Goal: Task Accomplishment & Management: Manage account settings

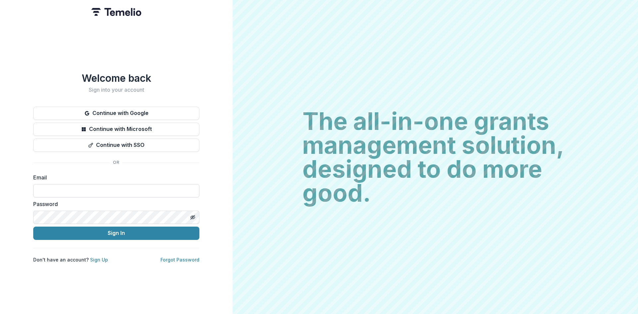
click at [88, 193] on input at bounding box center [116, 190] width 166 height 13
type input "**********"
click at [96, 218] on button "Sign In" at bounding box center [116, 233] width 166 height 13
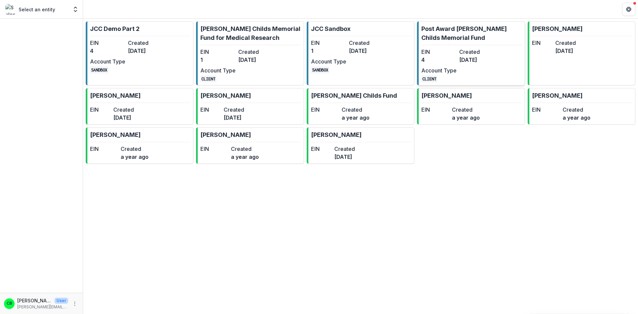
click at [452, 47] on link "Post Award Jane Coffin Childs Memorial Fund EIN 4 Created 2 months ago Account …" at bounding box center [471, 53] width 108 height 64
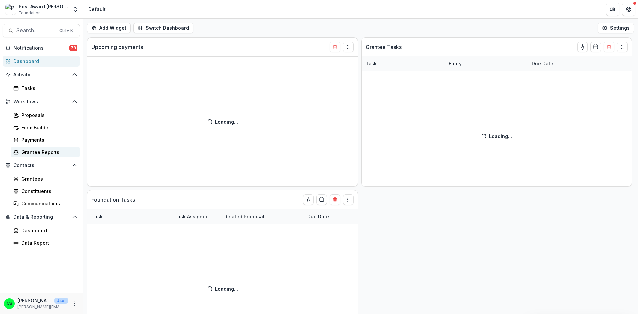
select select "******"
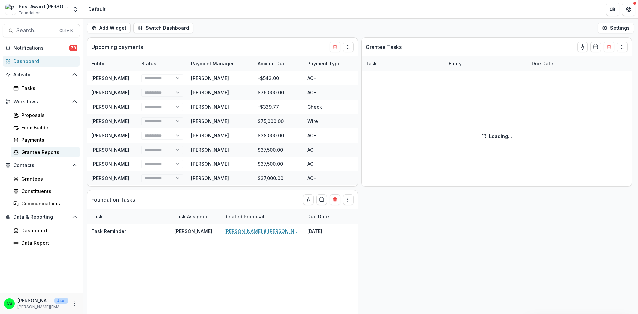
click at [33, 150] on div "Grantee Reports" at bounding box center [47, 152] width 53 height 7
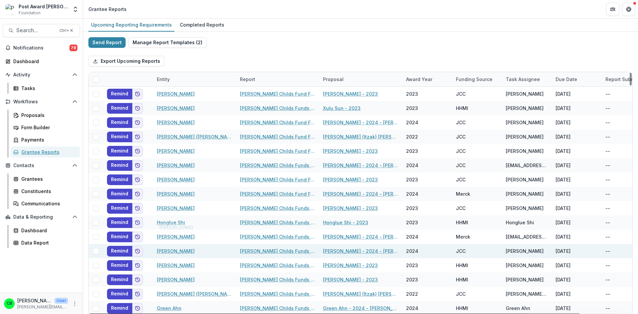
scroll to position [33, 0]
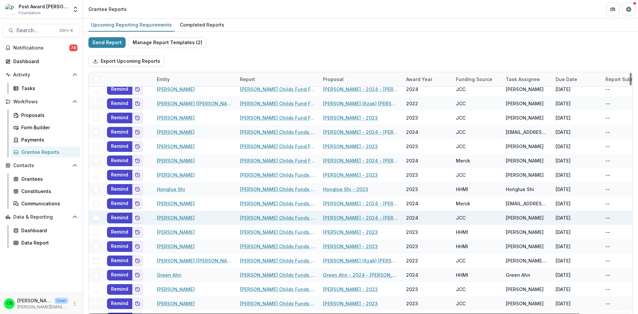
click at [256, 220] on link "[PERSON_NAME] Childs Funds Fellow’s Annual Progress Report" at bounding box center [277, 217] width 75 height 7
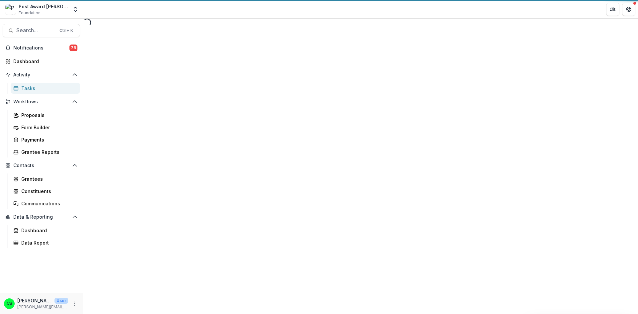
select select "********"
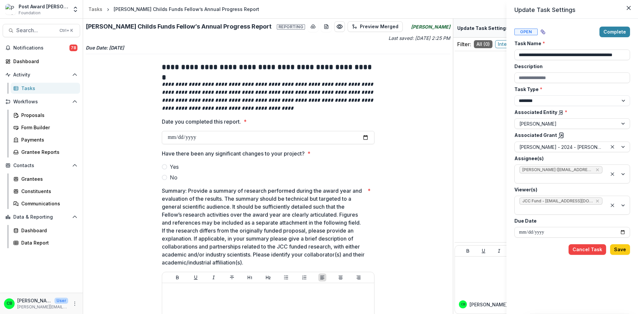
click at [400, 186] on div "**********" at bounding box center [319, 157] width 638 height 314
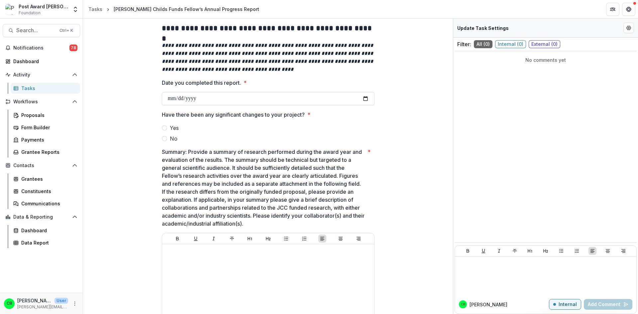
scroll to position [33, 0]
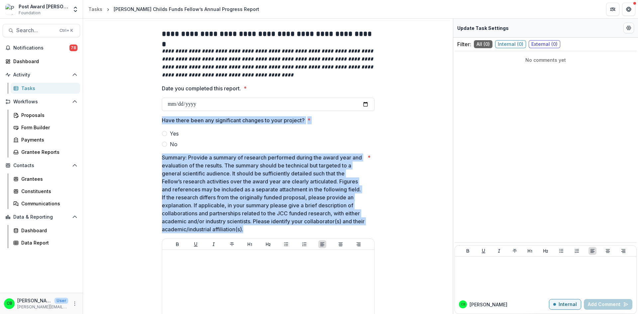
drag, startPoint x: 161, startPoint y: 119, endPoint x: 359, endPoint y: 229, distance: 226.6
copy div "Have there been any significant changes to your project? * Yes No Summary: Prov…"
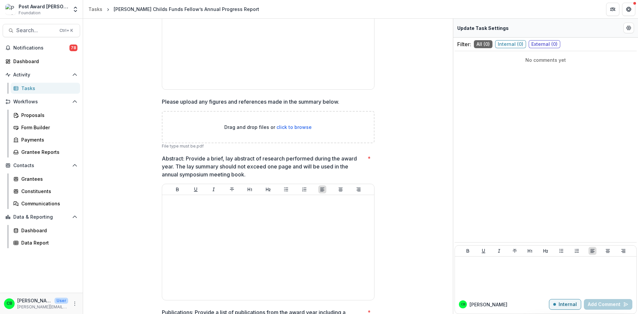
scroll to position [299, 0]
click at [143, 166] on div "**********" at bounding box center [268, 277] width 364 height 1039
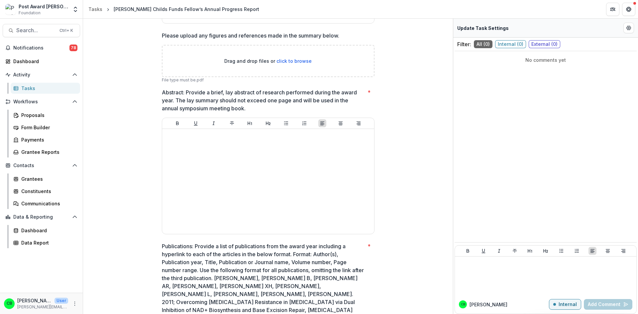
scroll to position [365, 0]
click at [162, 90] on p "Abstract: Provide a brief, lay abstract of research performed during the award …" at bounding box center [263, 100] width 203 height 24
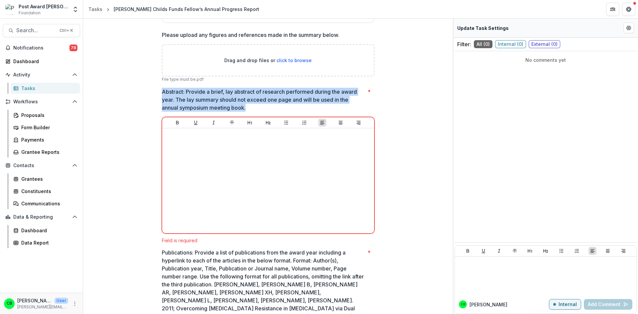
drag, startPoint x: 161, startPoint y: 91, endPoint x: 255, endPoint y: 108, distance: 95.3
click at [255, 108] on p "Abstract: Provide a brief, lay abstract of research performed during the award …" at bounding box center [263, 100] width 203 height 24
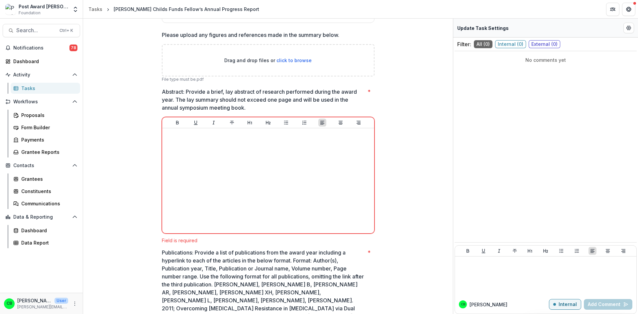
click at [188, 96] on p "Abstract: Provide a brief, lay abstract of research performed during the award …" at bounding box center [263, 100] width 203 height 24
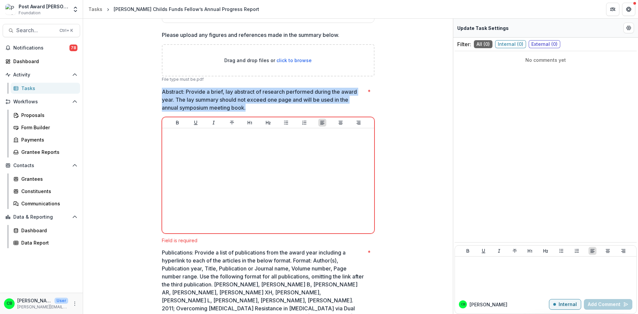
drag, startPoint x: 162, startPoint y: 91, endPoint x: 254, endPoint y: 104, distance: 93.3
click at [254, 104] on p "Abstract: Provide a brief, lay abstract of research performed during the award …" at bounding box center [263, 100] width 203 height 24
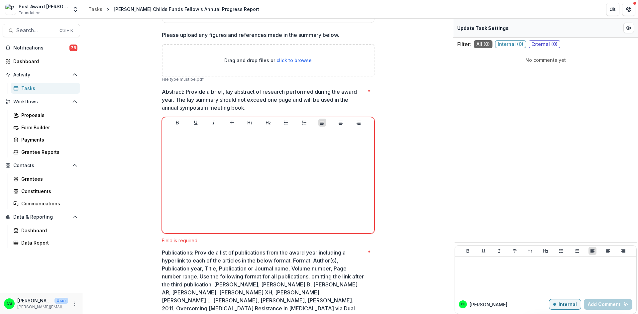
click at [380, 261] on div "**********" at bounding box center [268, 213] width 364 height 1045
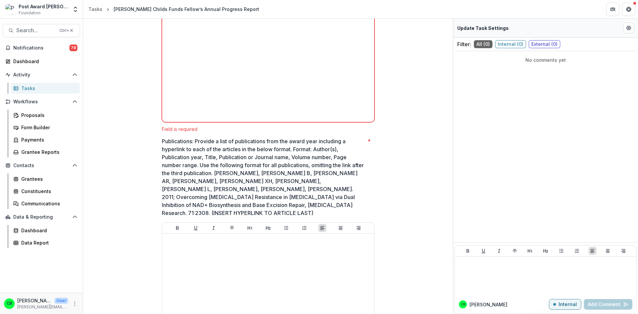
scroll to position [465, 0]
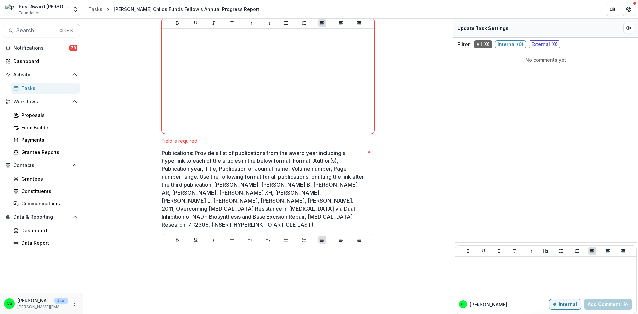
click at [164, 153] on p "Publications: Provide a list of publications from the award year including a hy…" at bounding box center [263, 189] width 203 height 80
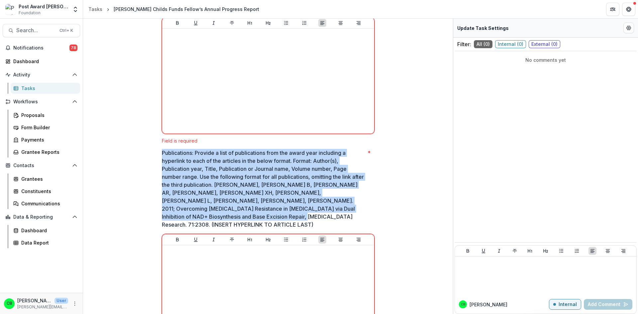
drag, startPoint x: 161, startPoint y: 150, endPoint x: 247, endPoint y: 214, distance: 106.4
click at [247, 214] on p "Publications: Provide a list of publications from the award year including a hy…" at bounding box center [263, 189] width 203 height 80
drag, startPoint x: 242, startPoint y: 216, endPoint x: 160, endPoint y: 151, distance: 104.0
click at [162, 151] on p "Publications: Provide a list of publications from the award year including a hy…" at bounding box center [263, 189] width 203 height 80
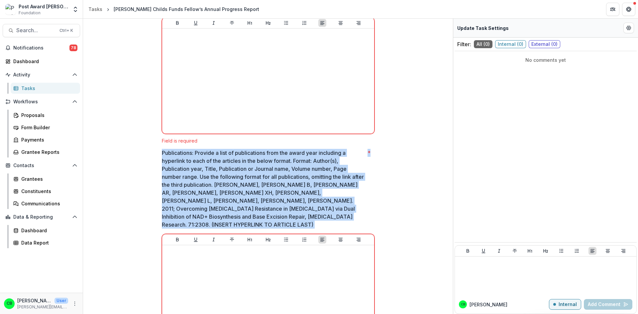
drag, startPoint x: 160, startPoint y: 151, endPoint x: 248, endPoint y: 203, distance: 102.2
click at [249, 221] on div "**********" at bounding box center [267, 118] width 223 height 1052
copy span "Publications: Provide a list of publications from the award year including a hy…"
click at [296, 184] on p "Publications: Provide a list of publications from the award year including a hy…" at bounding box center [263, 189] width 203 height 80
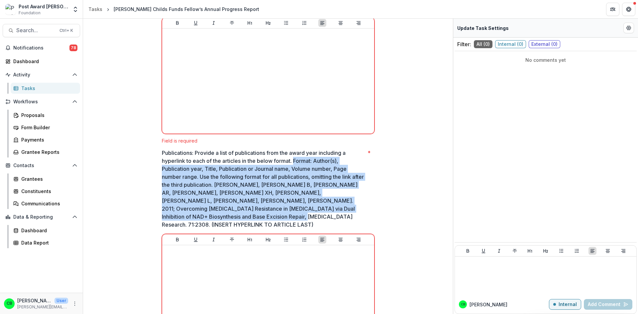
drag, startPoint x: 295, startPoint y: 160, endPoint x: 246, endPoint y: 217, distance: 75.6
click at [246, 217] on p "Publications: Provide a list of publications from the award year including a hy…" at bounding box center [263, 189] width 203 height 80
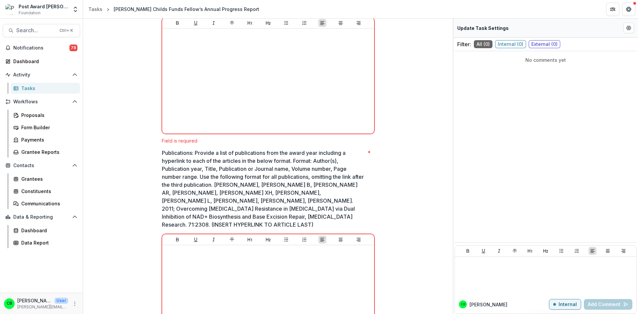
click at [240, 216] on p "Publications: Provide a list of publications from the award year including a hy…" at bounding box center [263, 189] width 203 height 80
click at [297, 165] on p "Publications: Provide a list of publications from the award year including a hy…" at bounding box center [263, 189] width 203 height 80
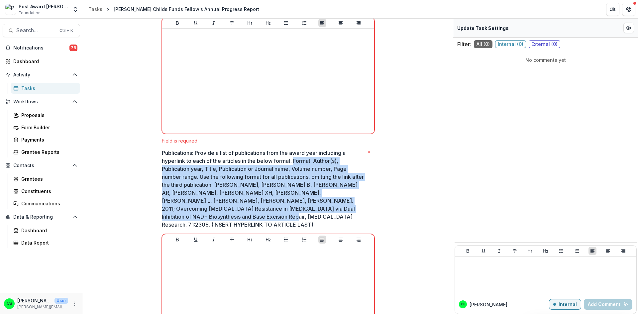
drag, startPoint x: 295, startPoint y: 161, endPoint x: 225, endPoint y: 215, distance: 89.0
click at [225, 215] on p "Publications: Provide a list of publications from the award year including a hy…" at bounding box center [263, 189] width 203 height 80
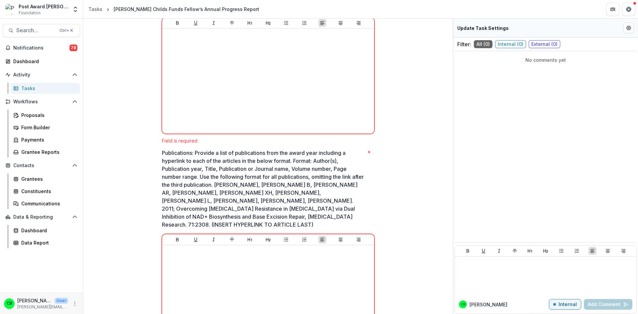
drag, startPoint x: 200, startPoint y: 180, endPoint x: 318, endPoint y: 204, distance: 120.9
click at [319, 207] on p "Publications: Provide a list of publications from the award year including a hy…" at bounding box center [263, 189] width 203 height 80
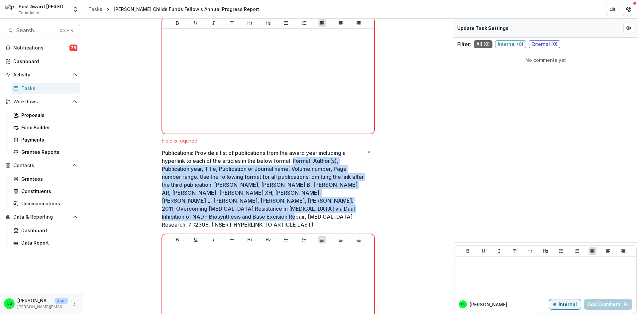
drag, startPoint x: 295, startPoint y: 161, endPoint x: 224, endPoint y: 218, distance: 91.1
click at [224, 218] on p "Publications: Provide a list of publications from the award year including a hy…" at bounding box center [263, 189] width 203 height 80
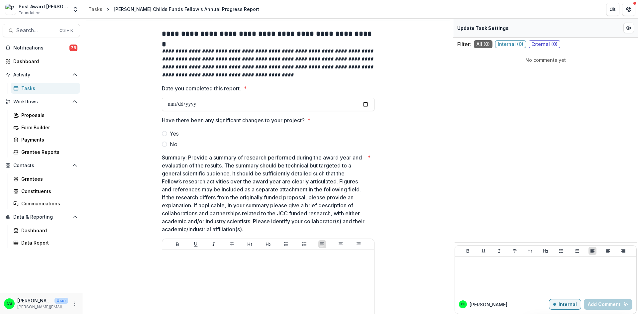
scroll to position [0, 0]
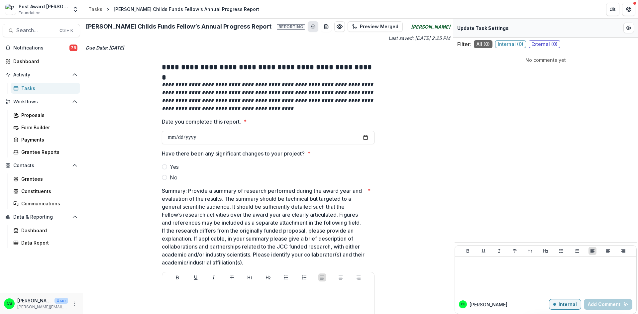
click at [310, 29] on icon "download-button" at bounding box center [312, 26] width 5 height 5
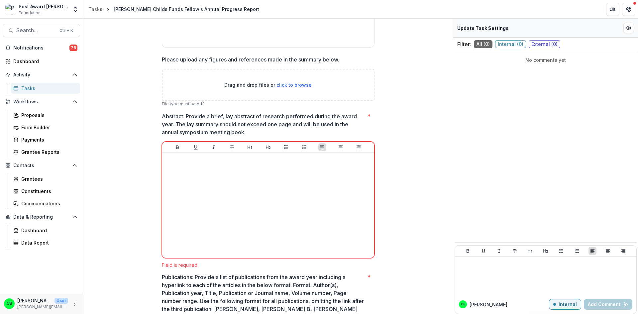
scroll to position [325, 0]
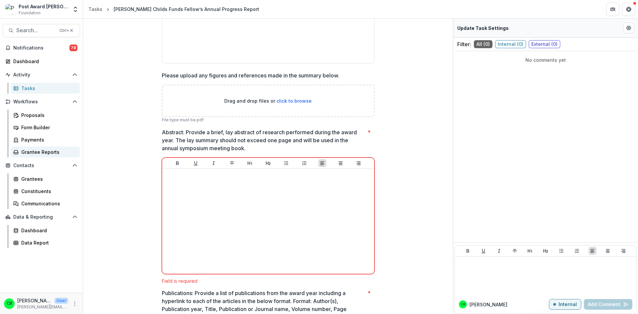
click at [22, 156] on link "Grantee Reports" at bounding box center [45, 152] width 69 height 11
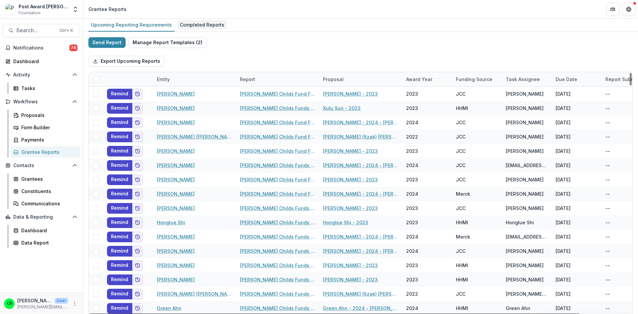
click at [205, 26] on div "Completed Reports" at bounding box center [202, 25] width 50 height 10
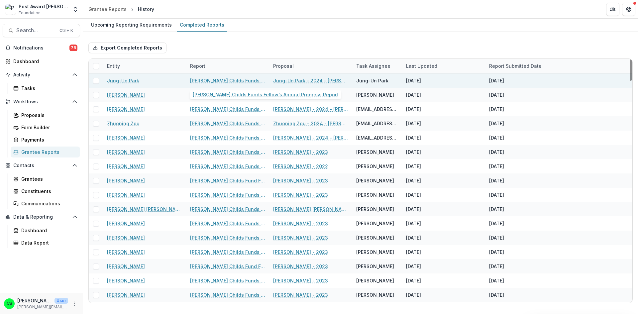
click at [218, 82] on link "[PERSON_NAME] Childs Funds Fellow’s Annual Progress Report" at bounding box center [227, 80] width 75 height 7
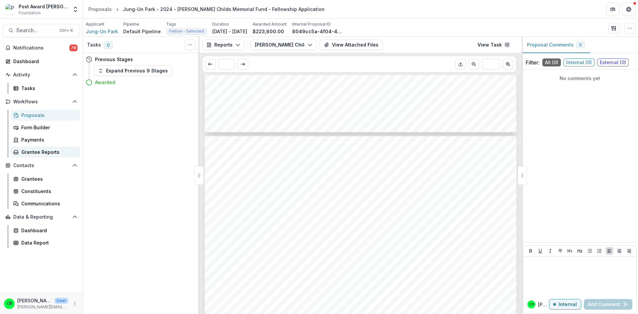
scroll to position [1074, 0]
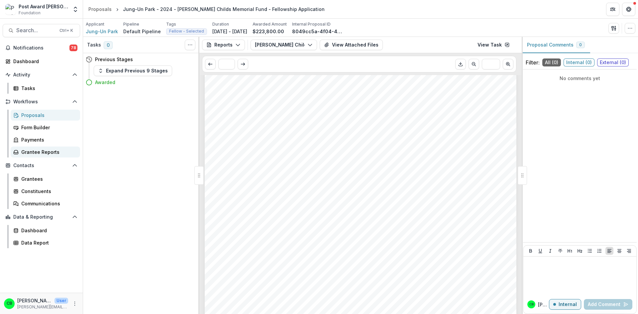
click at [25, 155] on div "Grantee Reports" at bounding box center [47, 152] width 53 height 7
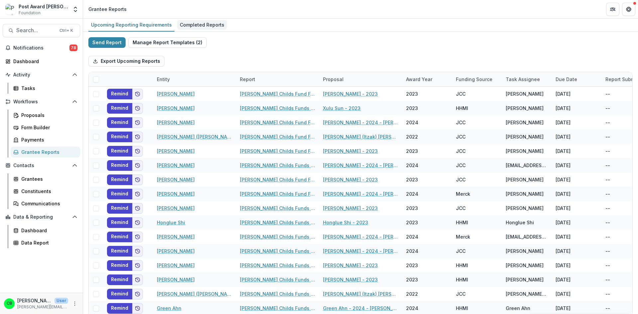
click at [204, 24] on div "Completed Reports" at bounding box center [202, 25] width 50 height 10
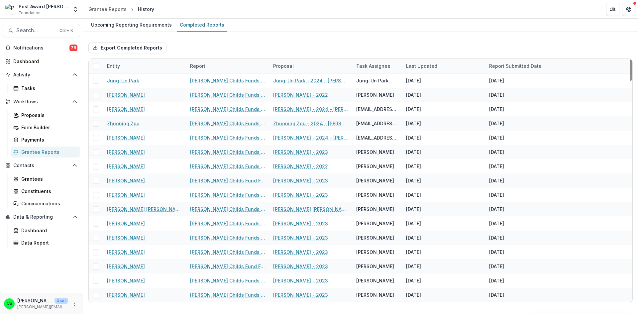
click at [126, 62] on div "Entity" at bounding box center [144, 66] width 83 height 14
click at [131, 84] on input at bounding box center [144, 81] width 80 height 11
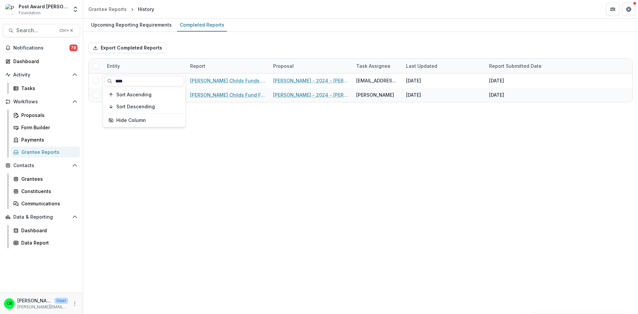
type input "****"
click at [345, 31] on div "Upcoming Reporting Requirements Completed Reports" at bounding box center [360, 25] width 555 height 13
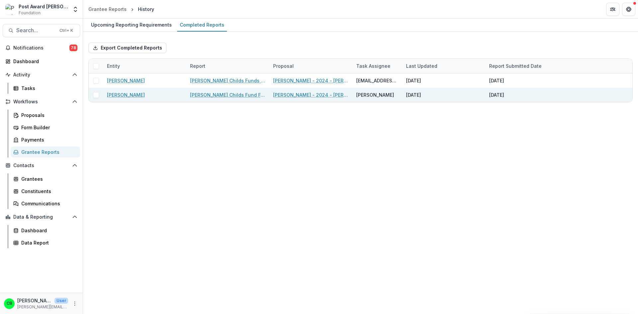
click at [230, 95] on link "[PERSON_NAME] Childs Fund Fellowship Award Financial Expenditure Report" at bounding box center [227, 94] width 75 height 7
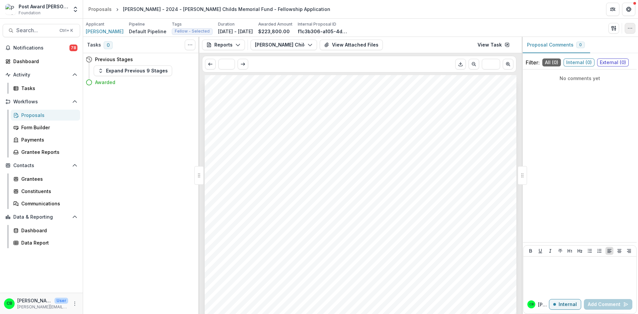
click at [628, 29] on icon "button" at bounding box center [629, 28] width 5 height 5
click at [462, 246] on div "1. 2. 3. 4. - - - Submission Responses Jane Coffin Childs Fund Fellowship Award…" at bounding box center [361, 295] width 312 height 441
click at [488, 39] on div "Reports Proposal Payments Reports Grant Agreements Board Summaries Bank Details…" at bounding box center [360, 45] width 322 height 16
click at [487, 43] on link "View Task" at bounding box center [493, 45] width 40 height 11
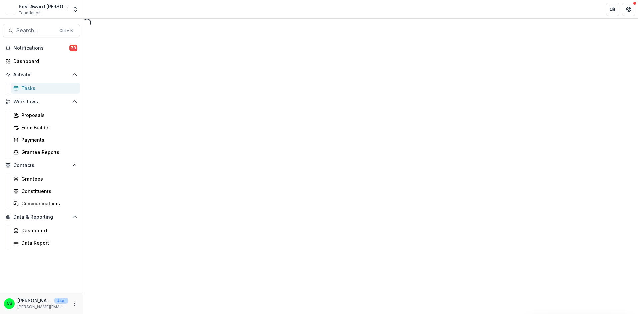
select select "********"
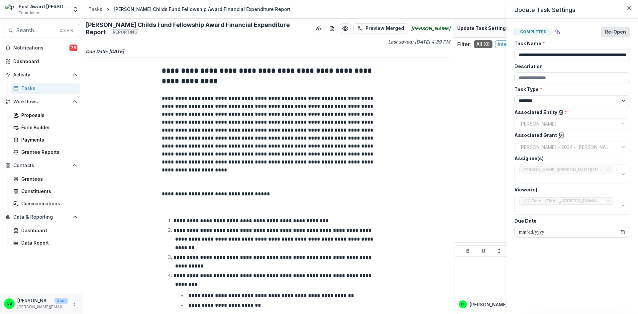
click at [616, 33] on button "Re-Open" at bounding box center [615, 32] width 29 height 11
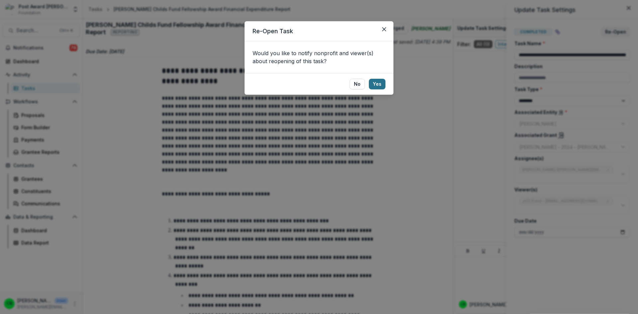
click at [383, 84] on button "Yes" at bounding box center [377, 84] width 17 height 11
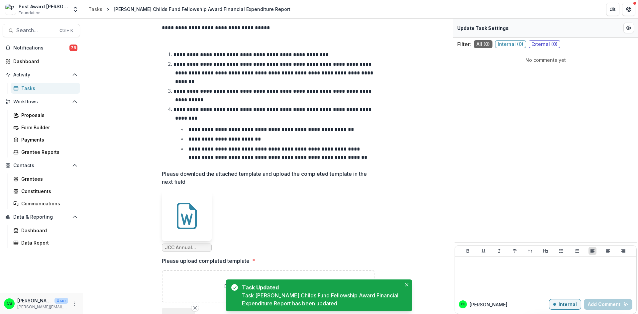
scroll to position [222, 0]
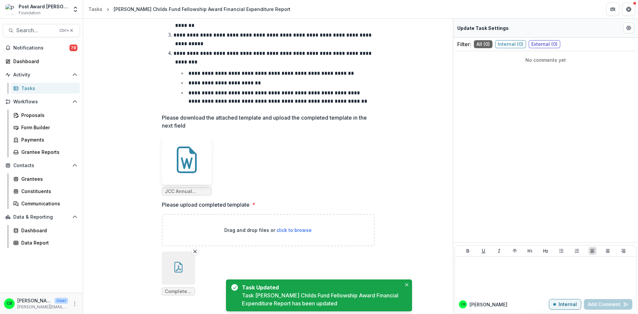
click at [171, 267] on button "button" at bounding box center [178, 267] width 33 height 33
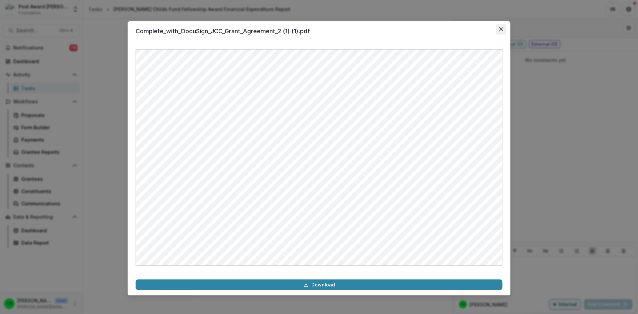
click at [503, 32] on button "Close" at bounding box center [501, 29] width 11 height 11
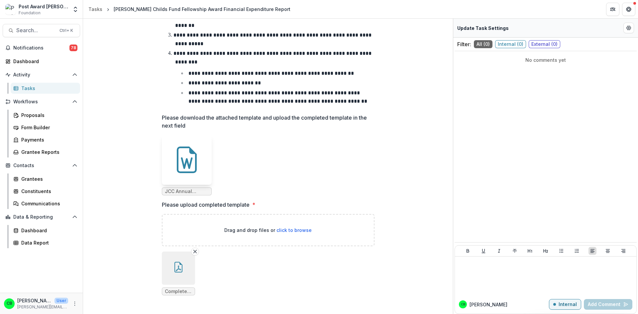
click at [183, 278] on button "button" at bounding box center [178, 267] width 33 height 33
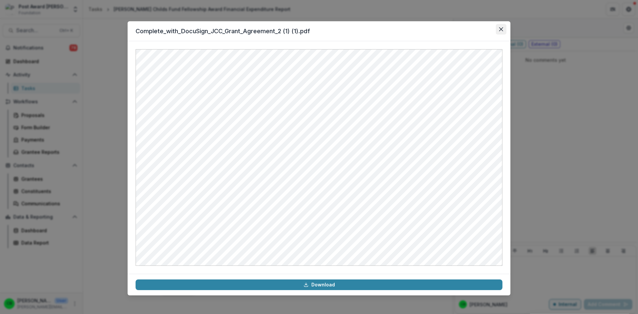
click at [497, 28] on button "Close" at bounding box center [501, 29] width 11 height 11
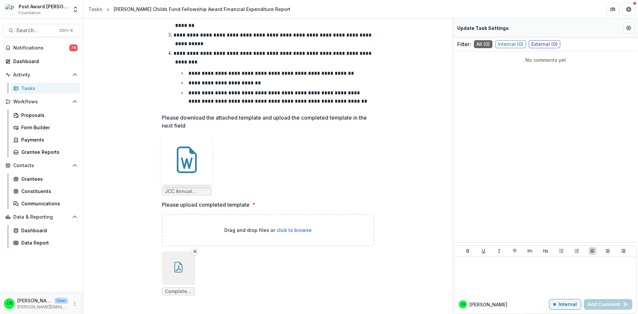
click at [180, 171] on icon at bounding box center [187, 160] width 20 height 27
click at [181, 271] on icon "button" at bounding box center [178, 267] width 8 height 11
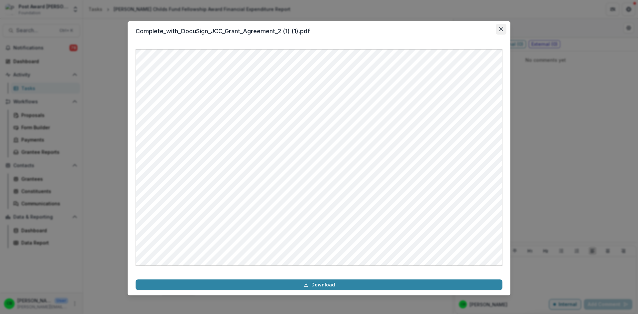
click at [501, 28] on icon "Close" at bounding box center [501, 29] width 4 height 4
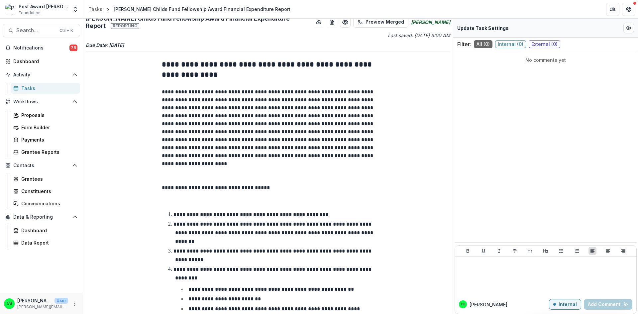
scroll to position [0, 0]
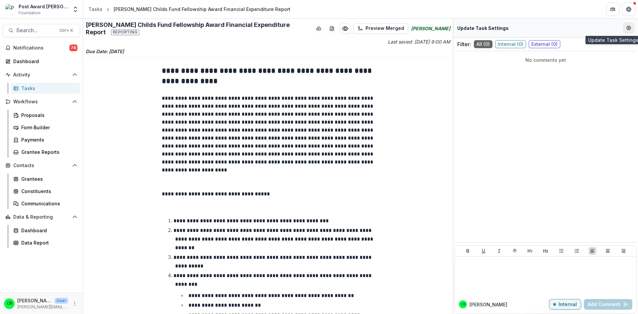
click at [626, 32] on button "Edit Form Settings" at bounding box center [628, 28] width 11 height 11
select select "********"
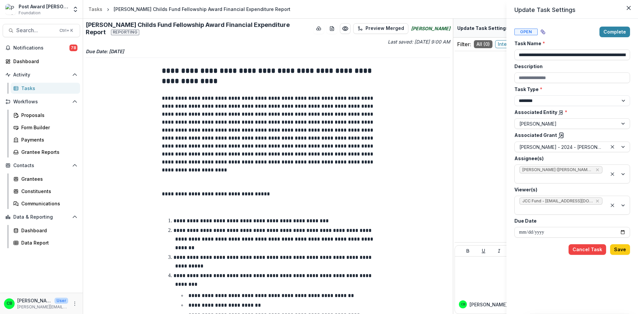
click at [626, 32] on button "Complete" at bounding box center [614, 32] width 31 height 11
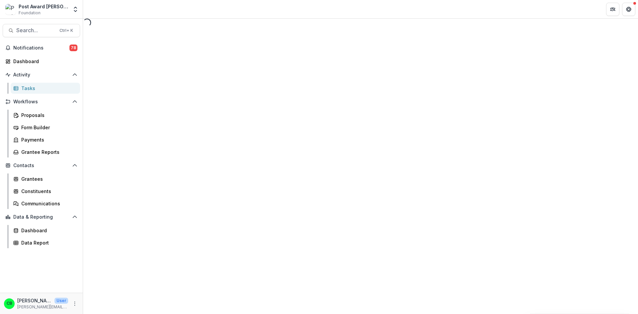
select select "********"
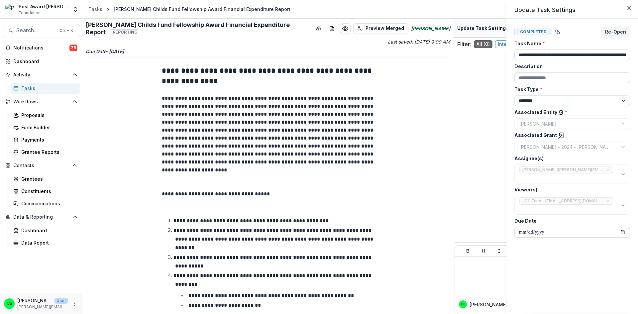
click at [389, 204] on div "**********" at bounding box center [319, 157] width 638 height 314
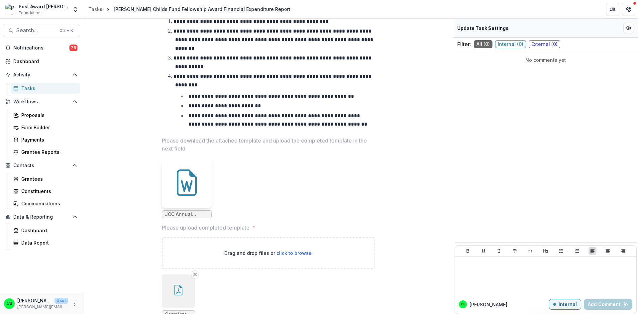
scroll to position [222, 0]
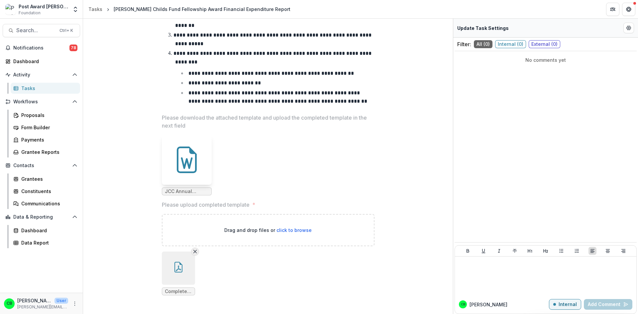
click at [193, 252] on line "Remove File" at bounding box center [194, 251] width 3 height 3
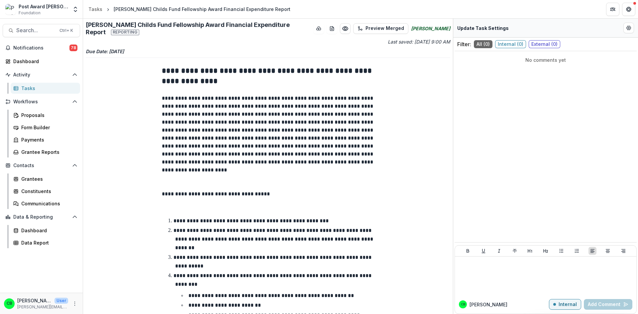
scroll to position [168, 0]
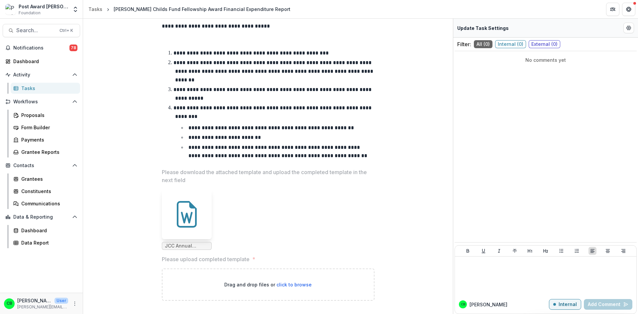
click at [282, 284] on span "click to browse" at bounding box center [293, 285] width 35 height 6
click at [628, 7] on icon "Get Help" at bounding box center [629, 7] width 2 height 1
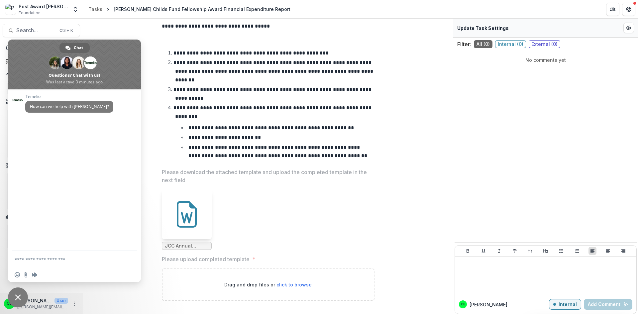
click at [302, 241] on ul "JCC Annual Financial Report Template.docx" at bounding box center [268, 219] width 213 height 60
click at [259, 300] on div "Drag and drop files or click to browse" at bounding box center [268, 284] width 213 height 32
click at [14, 296] on span "Close chat" at bounding box center [18, 297] width 20 height 20
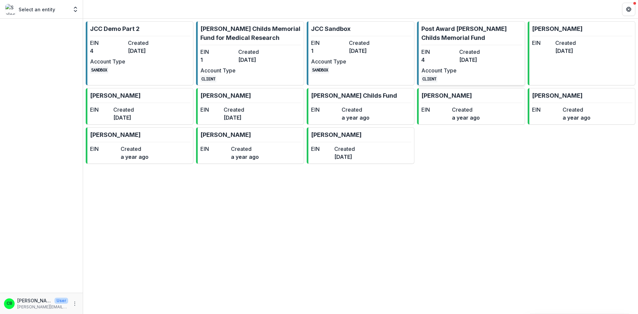
click at [470, 29] on p "Post Award [PERSON_NAME] Childs Memorial Fund" at bounding box center [471, 33] width 100 height 18
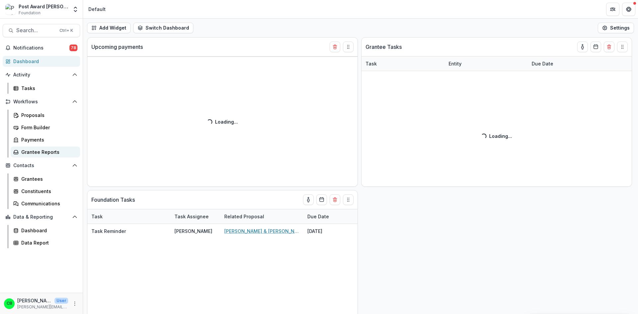
select select "******"
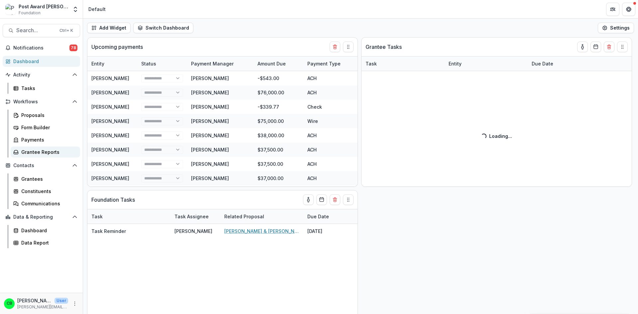
click at [49, 147] on link "Grantee Reports" at bounding box center [45, 152] width 69 height 11
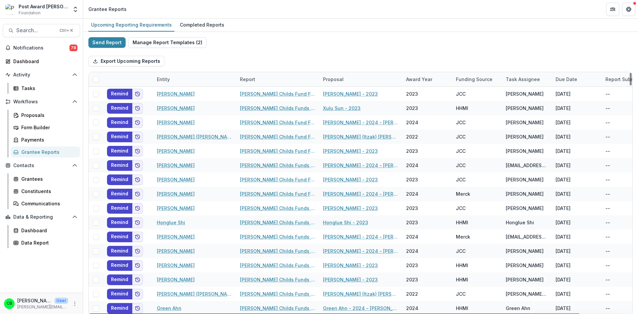
click at [170, 83] on div "Entity" at bounding box center [194, 79] width 83 height 14
click at [176, 98] on input at bounding box center [194, 94] width 80 height 11
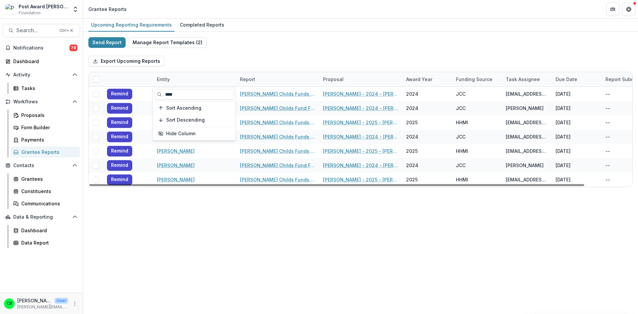
type input "****"
click at [265, 36] on div "Send Report Manage Report Templates ( 2 ) Export Upcoming Reports Entity Report…" at bounding box center [360, 112] width 555 height 160
drag, startPoint x: 284, startPoint y: 183, endPoint x: 222, endPoint y: 191, distance: 62.6
click at [222, 186] on div at bounding box center [336, 185] width 495 height 2
click at [200, 24] on div "Completed Reports" at bounding box center [202, 25] width 50 height 10
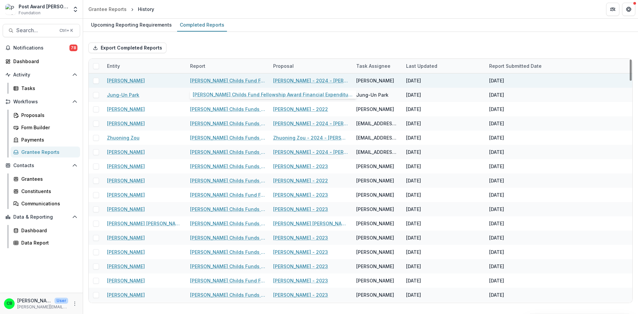
click at [218, 81] on link "[PERSON_NAME] Childs Fund Fellowship Award Financial Expenditure Report" at bounding box center [227, 80] width 75 height 7
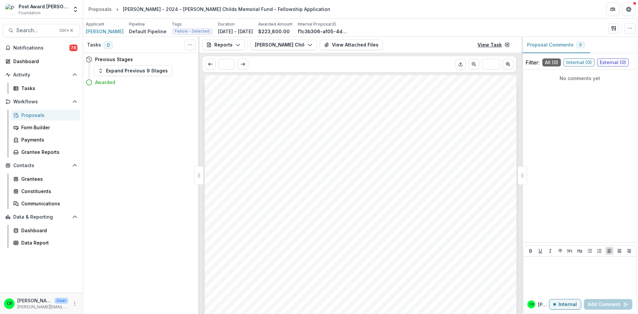
click at [489, 45] on link "View Task" at bounding box center [493, 45] width 40 height 11
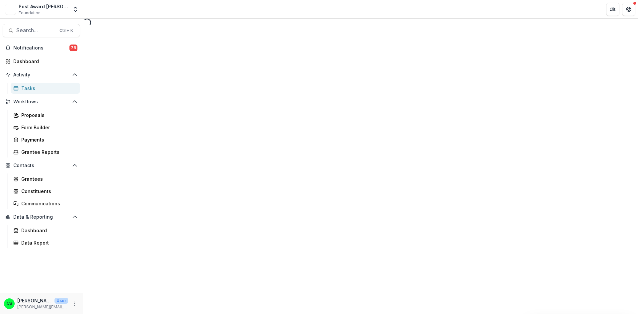
select select "********"
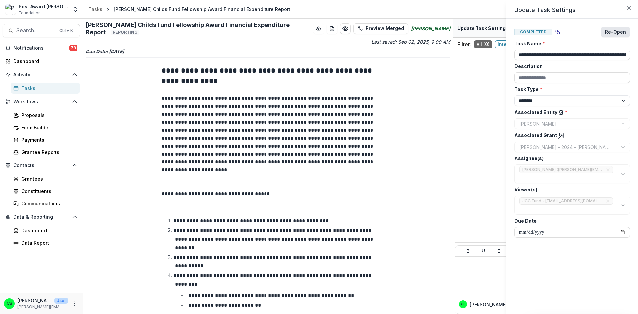
click at [612, 30] on button "Re-Open" at bounding box center [615, 32] width 29 height 11
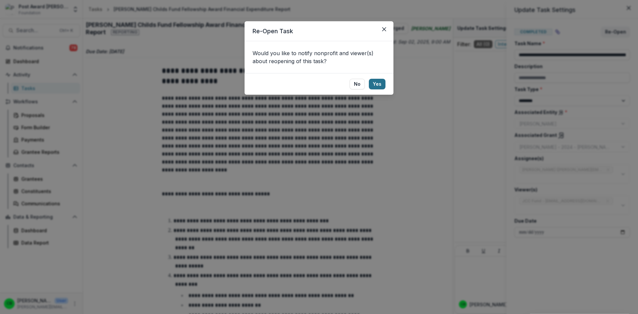
click at [380, 84] on button "Yes" at bounding box center [377, 84] width 17 height 11
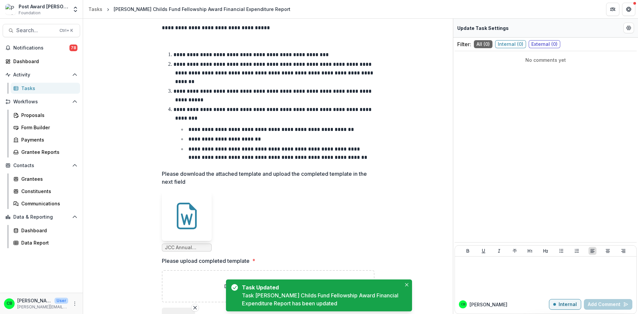
scroll to position [222, 0]
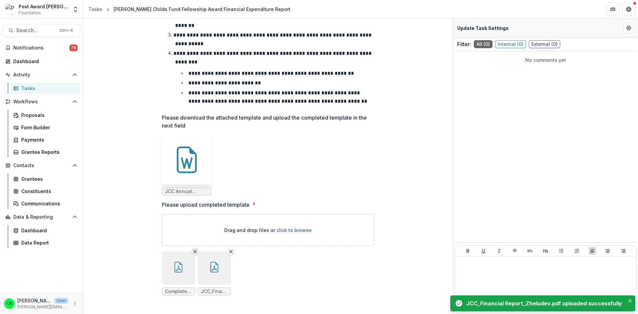
click at [195, 251] on line "Remove File" at bounding box center [194, 251] width 3 height 3
click at [174, 276] on button "button" at bounding box center [178, 267] width 33 height 33
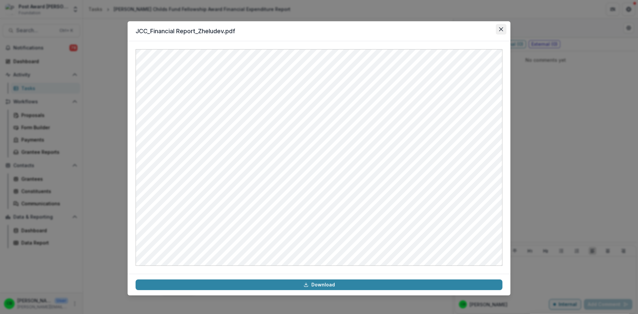
click at [502, 31] on icon "Close" at bounding box center [501, 29] width 4 height 4
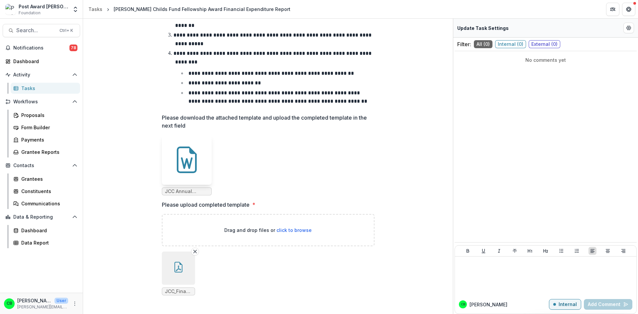
click at [402, 229] on div "**********" at bounding box center [268, 74] width 364 height 473
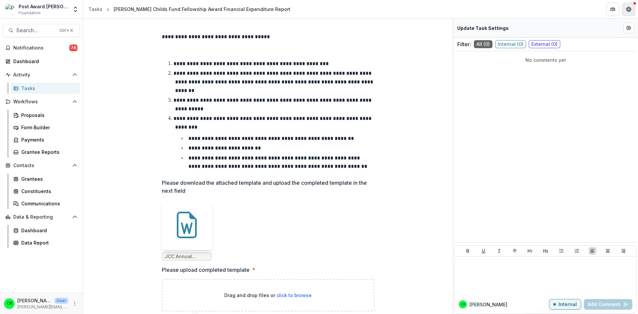
scroll to position [156, 0]
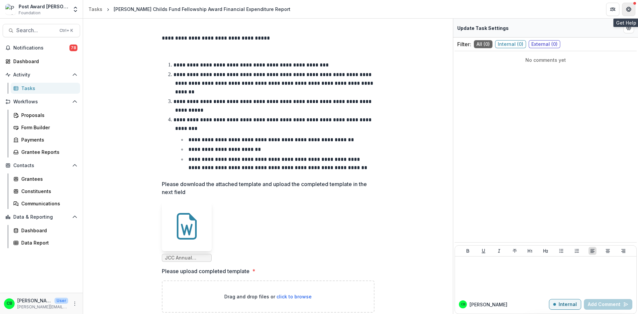
click at [635, 11] on button "Get Help" at bounding box center [628, 9] width 13 height 13
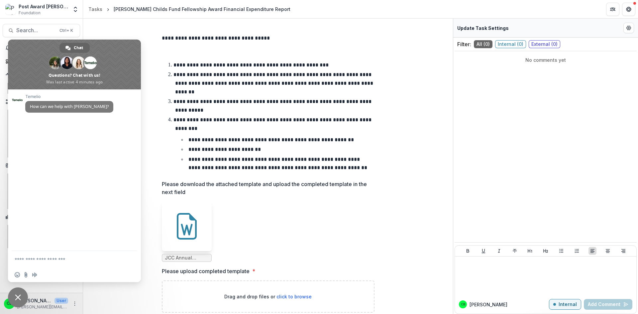
click at [17, 295] on span "Close chat" at bounding box center [18, 297] width 6 height 6
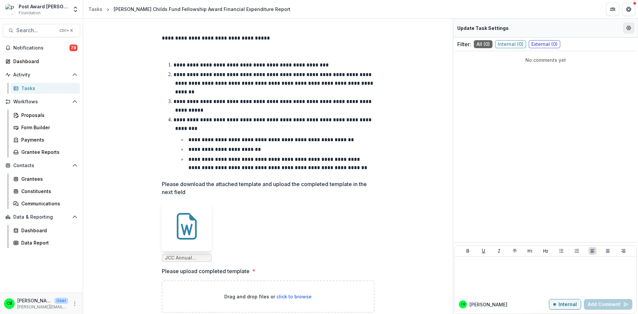
click at [626, 27] on button "Edit Form Settings" at bounding box center [628, 28] width 11 height 11
select select "********"
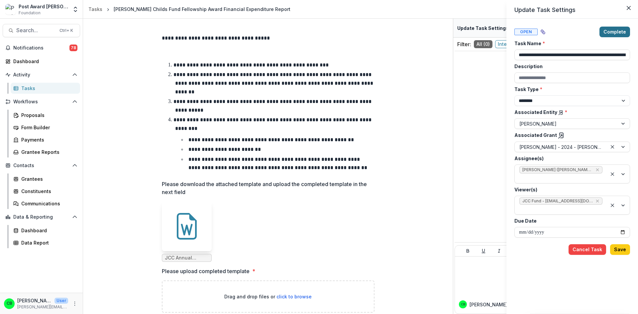
click at [620, 36] on button "Complete" at bounding box center [614, 32] width 31 height 11
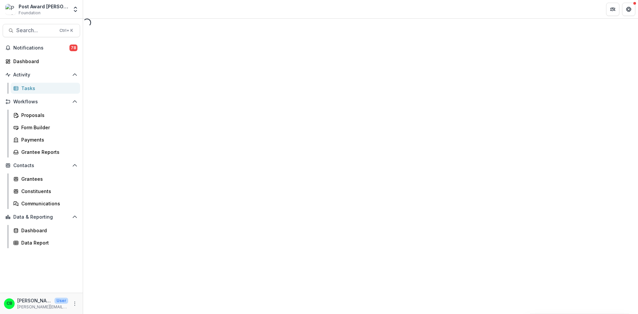
select select "********"
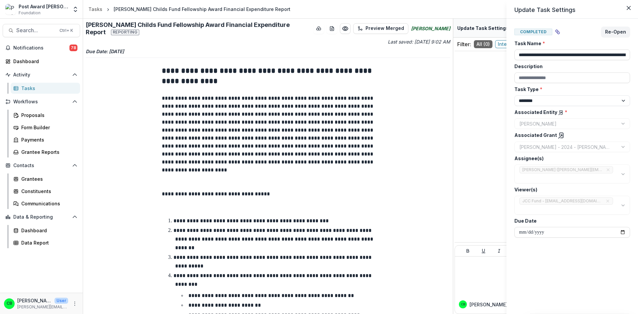
click at [39, 152] on div "**********" at bounding box center [319, 157] width 638 height 314
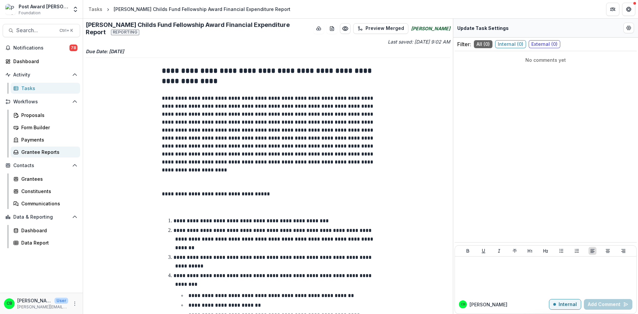
click at [36, 149] on div "Grantee Reports" at bounding box center [47, 152] width 53 height 7
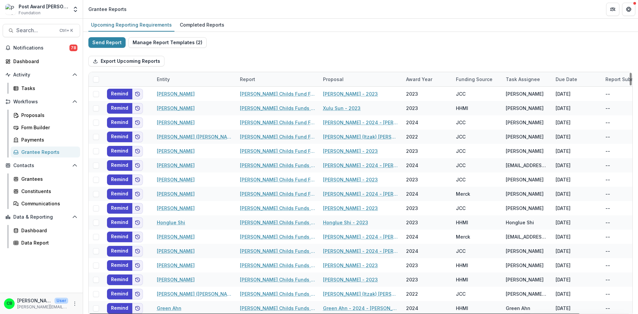
click at [174, 75] on div "Entity" at bounding box center [194, 79] width 83 height 14
click at [175, 89] on input at bounding box center [194, 94] width 80 height 11
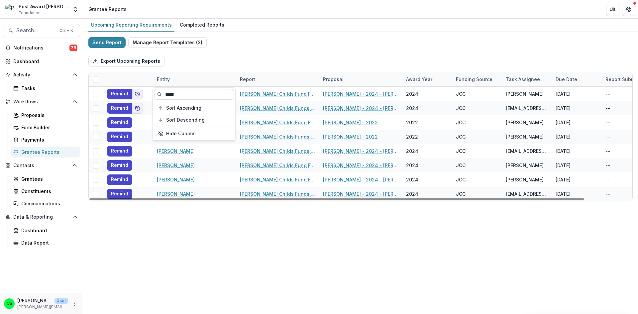
type input "*****"
click at [240, 42] on div "Send Report Manage Report Templates ( 2 ) Export Upcoming Reports Entity Report…" at bounding box center [360, 119] width 544 height 164
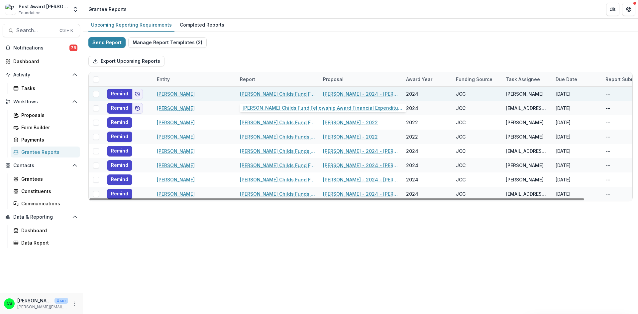
click at [270, 94] on link "[PERSON_NAME] Childs Fund Fellowship Award Financial Expenditure Report" at bounding box center [277, 93] width 75 height 7
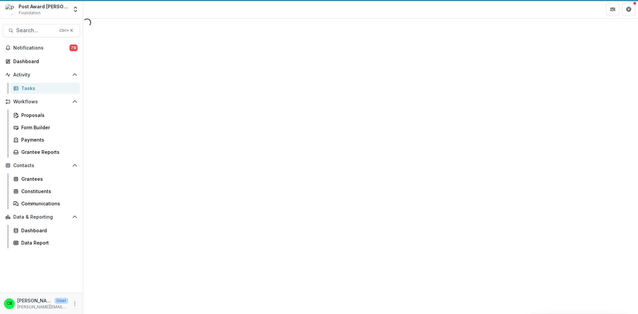
select select "********"
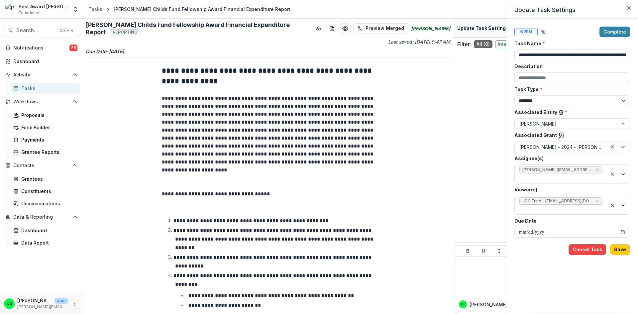
click at [396, 179] on div "**********" at bounding box center [319, 157] width 638 height 314
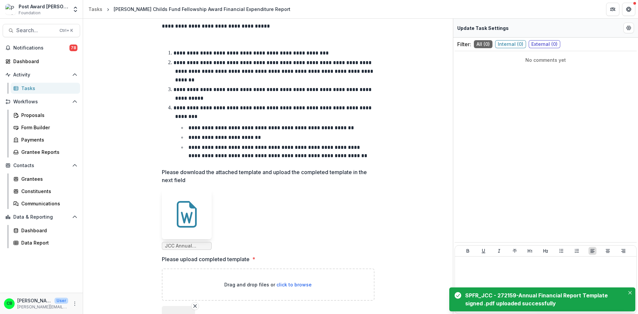
scroll to position [222, 0]
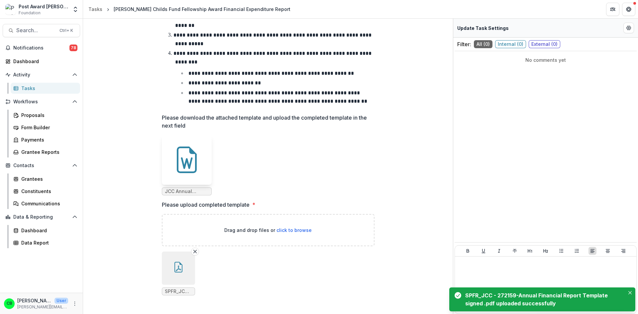
click at [174, 277] on button "button" at bounding box center [178, 267] width 33 height 33
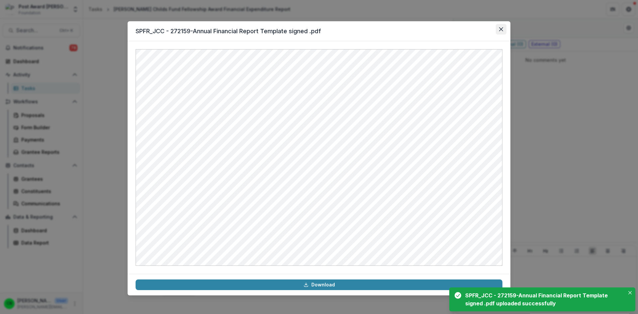
click at [500, 28] on icon "Close" at bounding box center [501, 29] width 4 height 4
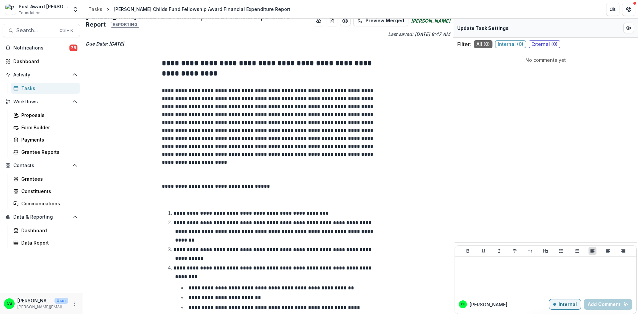
scroll to position [0, 0]
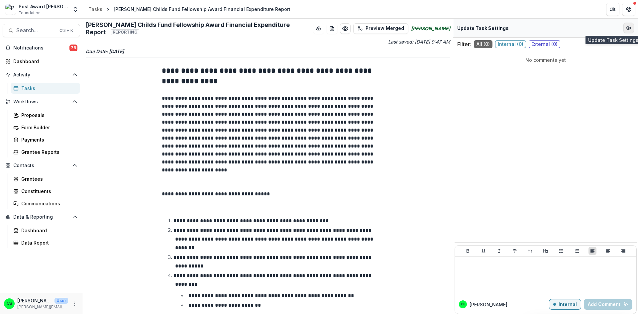
click at [629, 31] on button "Edit Form Settings" at bounding box center [628, 28] width 11 height 11
select select "********"
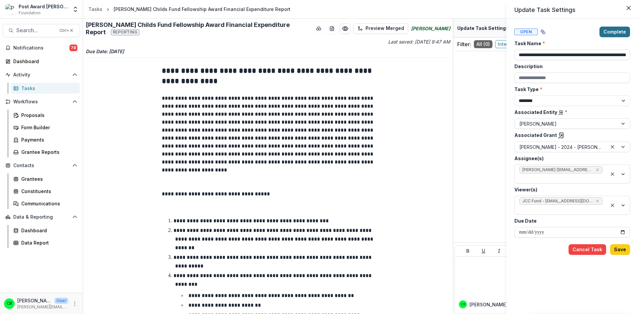
click at [615, 36] on button "Complete" at bounding box center [614, 32] width 31 height 11
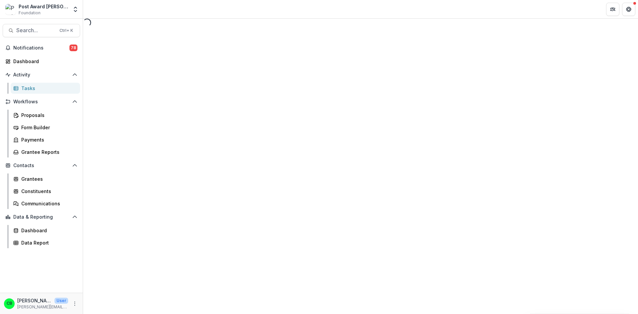
select select "********"
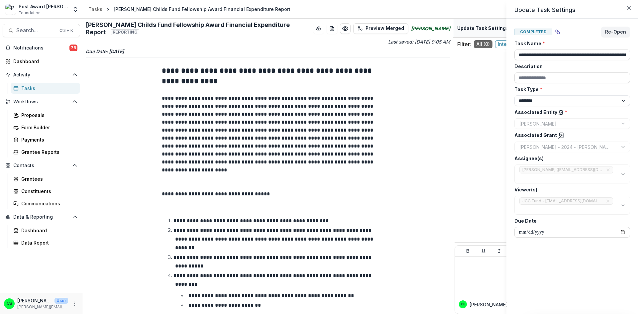
click at [34, 152] on div "**********" at bounding box center [319, 157] width 638 height 314
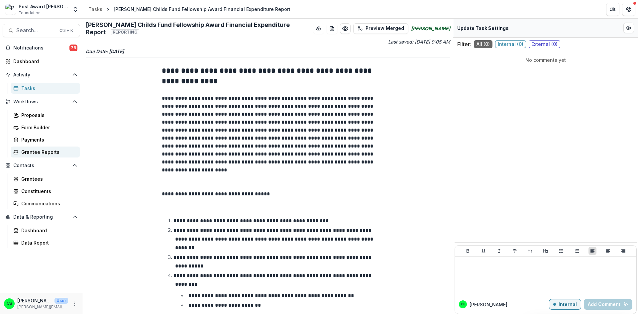
click at [40, 152] on div "Grantee Reports" at bounding box center [47, 152] width 53 height 7
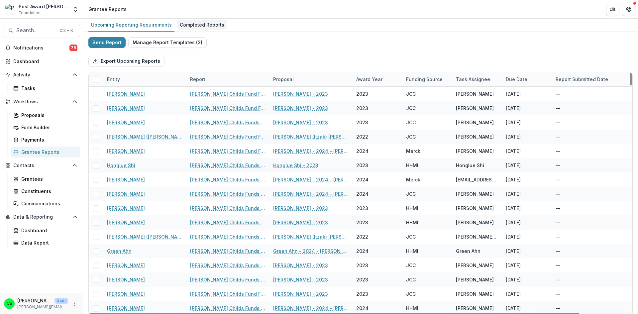
click at [202, 26] on div "Completed Reports" at bounding box center [202, 25] width 50 height 10
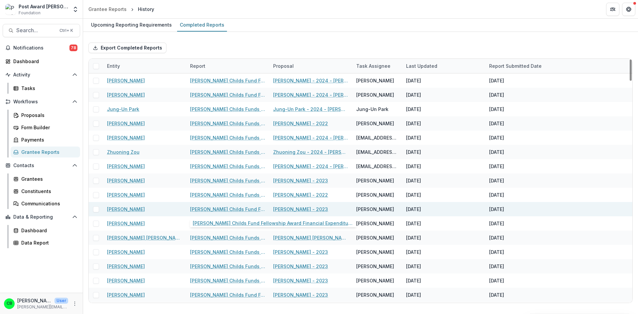
click at [224, 211] on link "[PERSON_NAME] Childs Fund Fellowship Award Financial Expenditure Report" at bounding box center [227, 209] width 75 height 7
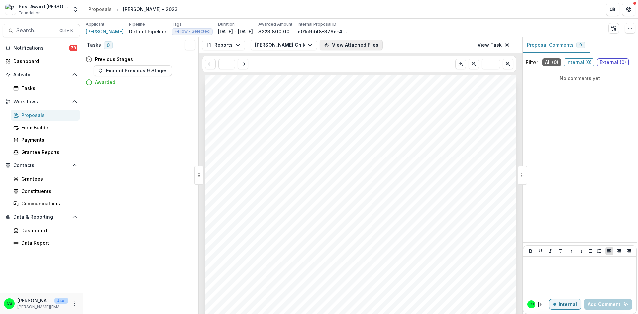
click at [352, 45] on button "View Attached Files" at bounding box center [351, 45] width 63 height 11
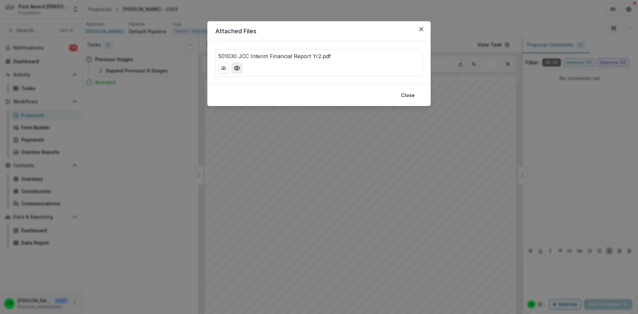
click at [239, 67] on icon "Preview 501030 JCC Interim Financial Report Yr2.pdf" at bounding box center [237, 68] width 7 height 7
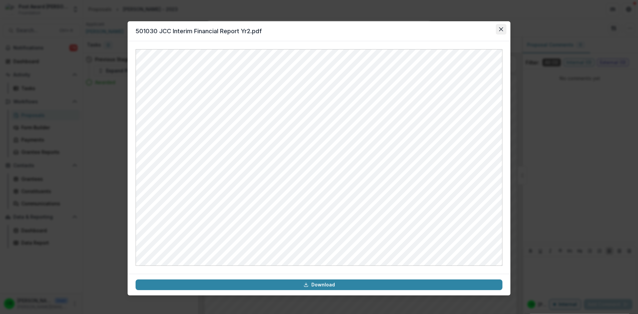
click at [505, 28] on button "Close" at bounding box center [501, 29] width 11 height 11
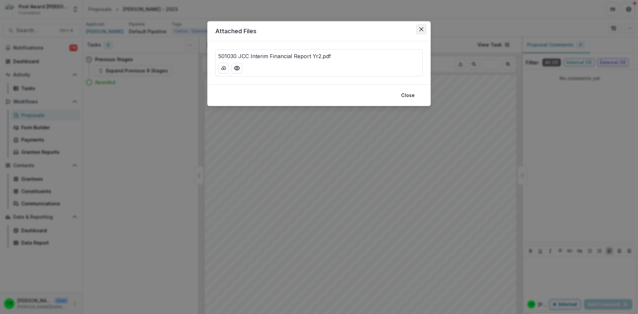
click at [423, 26] on button "Close" at bounding box center [421, 29] width 11 height 11
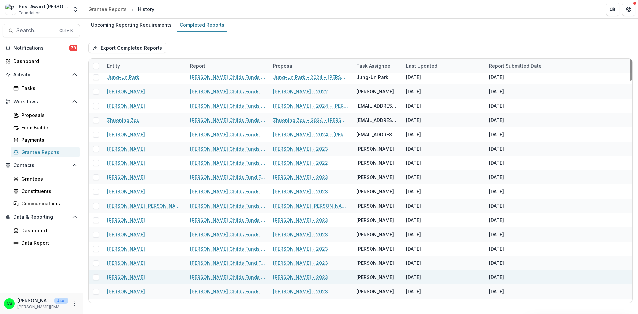
scroll to position [33, 0]
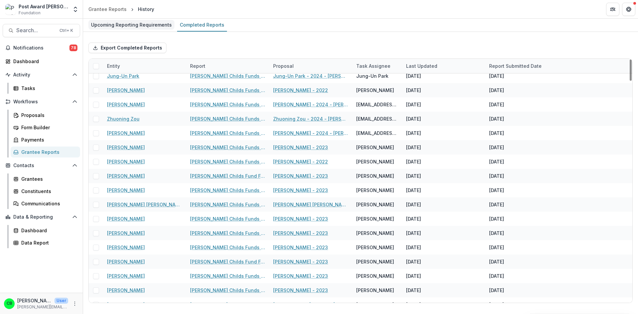
click at [124, 22] on div "Upcoming Reporting Requirements" at bounding box center [131, 25] width 86 height 10
